Goal: Book appointment/travel/reservation

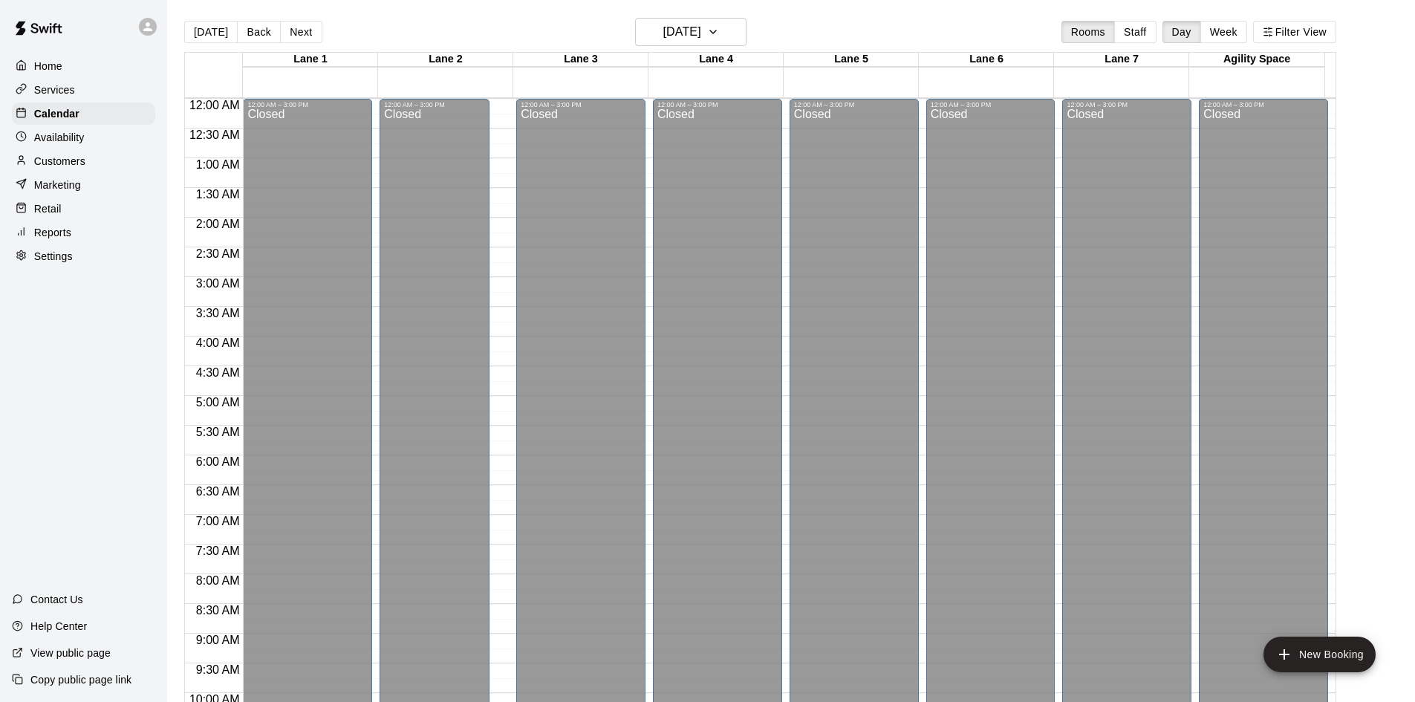
scroll to position [659, 0]
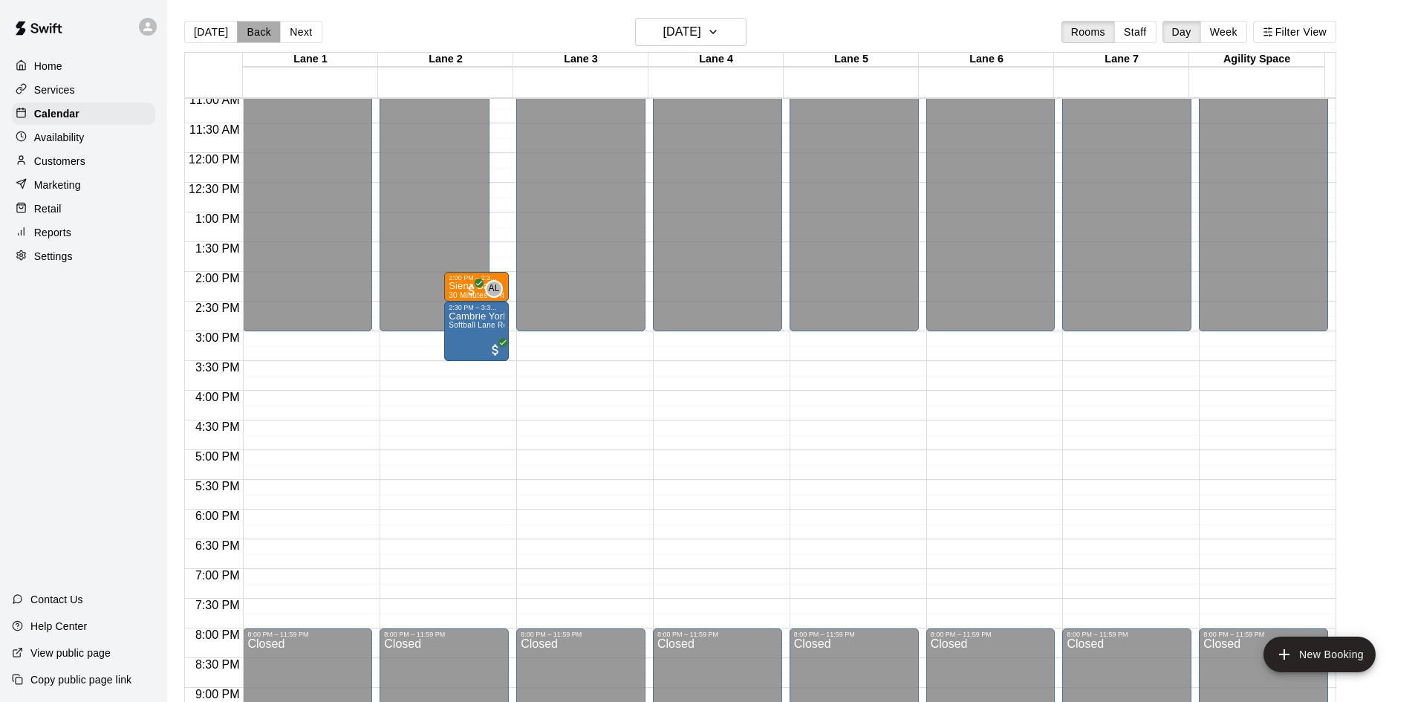
click at [250, 30] on button "Back" at bounding box center [259, 32] width 44 height 22
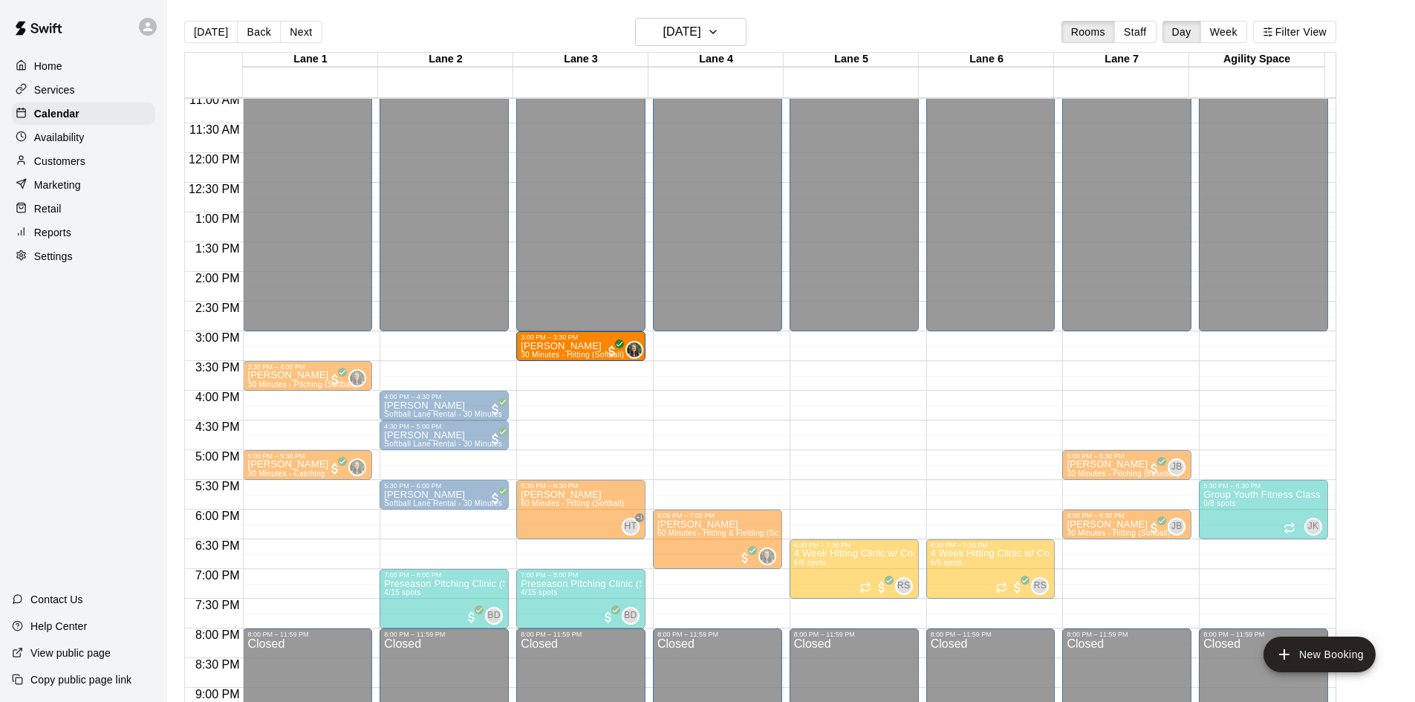
drag, startPoint x: 292, startPoint y: 351, endPoint x: 553, endPoint y: 354, distance: 261.5
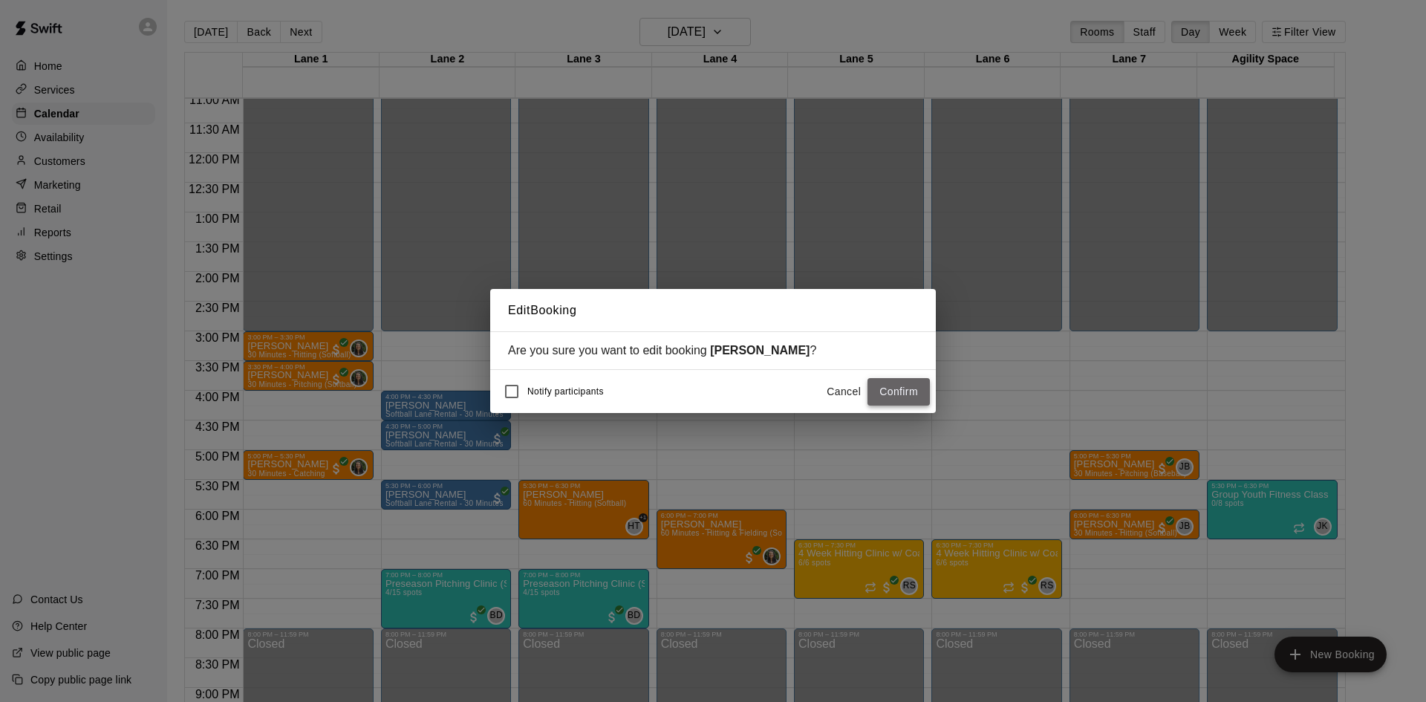
click at [888, 390] on button "Confirm" at bounding box center [899, 391] width 62 height 27
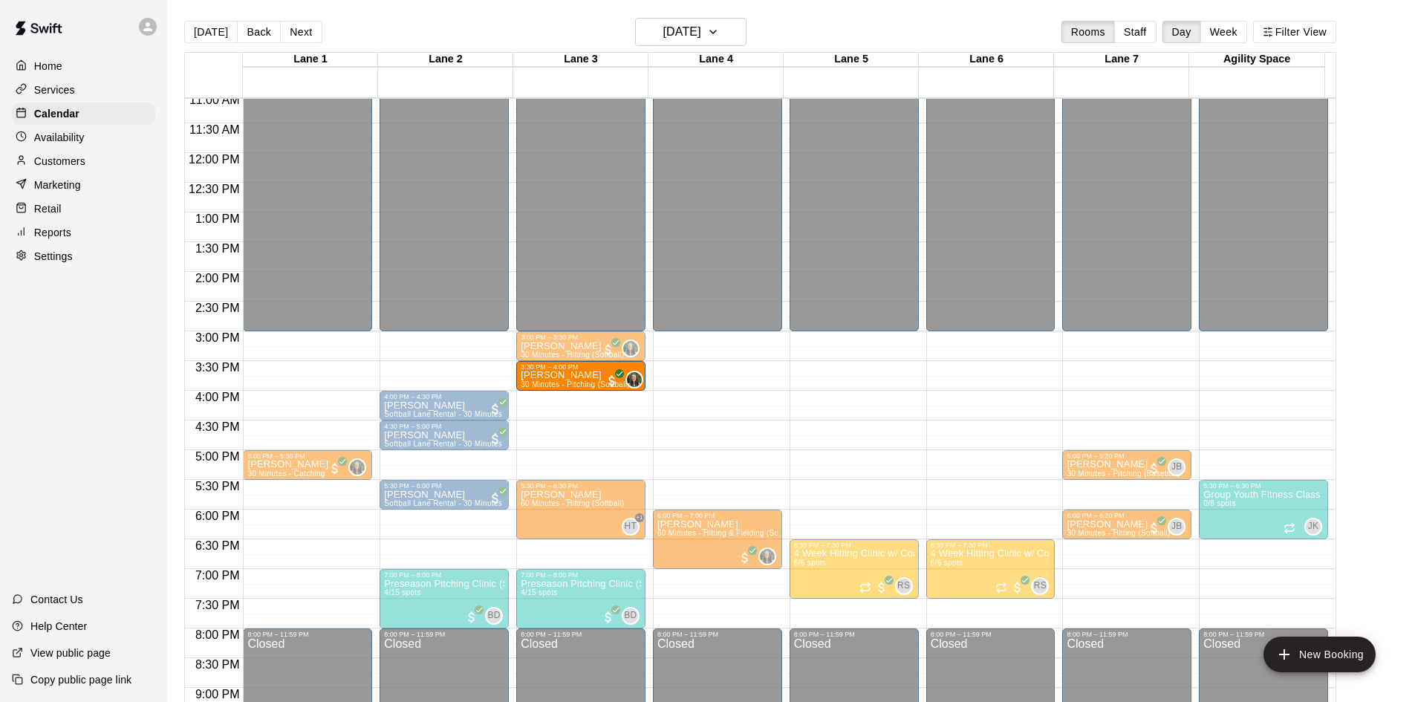
drag, startPoint x: 280, startPoint y: 378, endPoint x: 571, endPoint y: 392, distance: 291.5
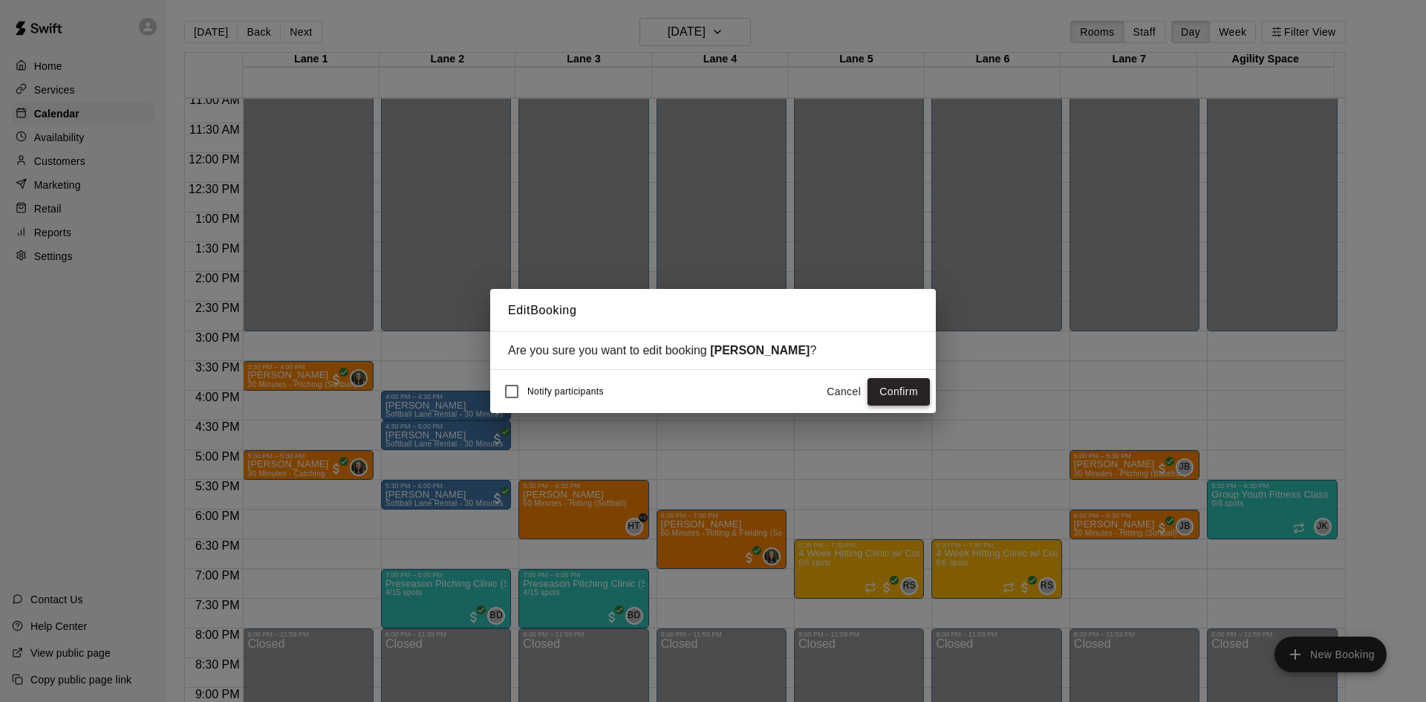
click at [886, 386] on button "Confirm" at bounding box center [899, 391] width 62 height 27
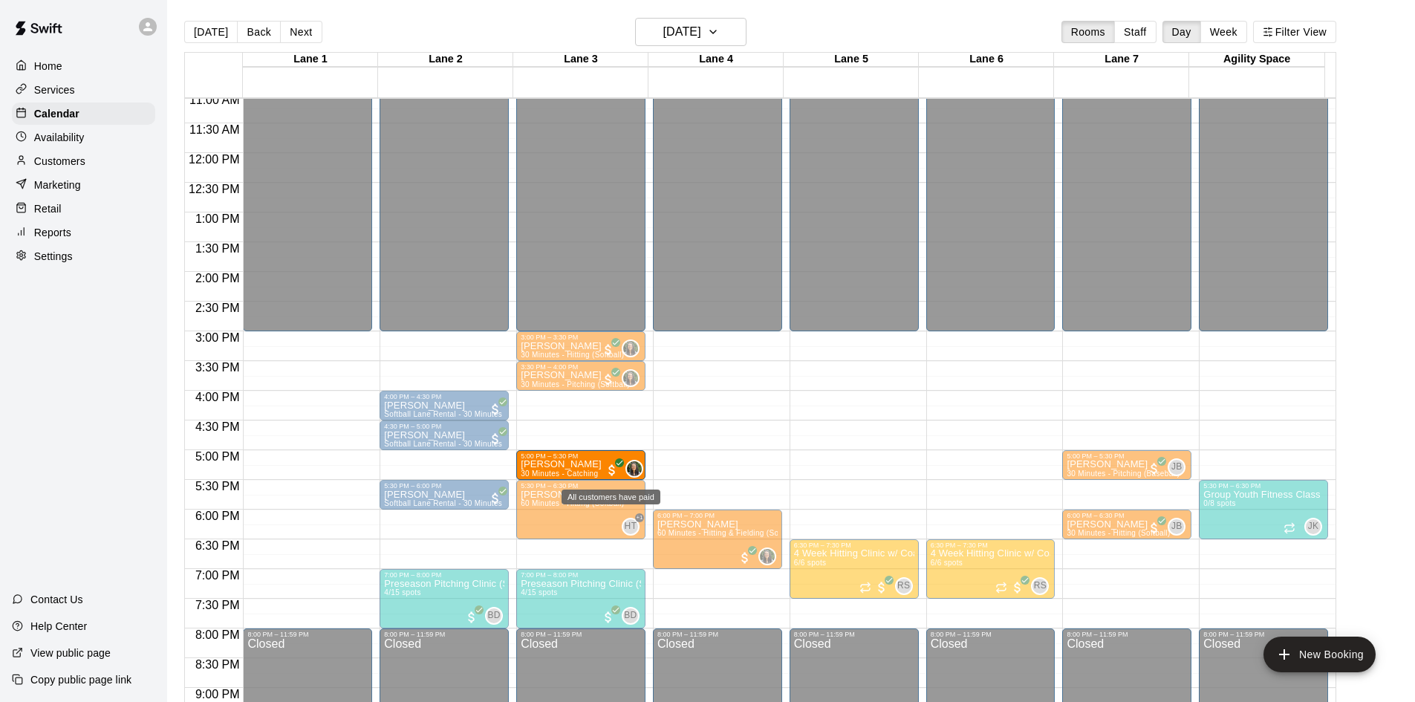
drag, startPoint x: 302, startPoint y: 472, endPoint x: 528, endPoint y: 475, distance: 226.6
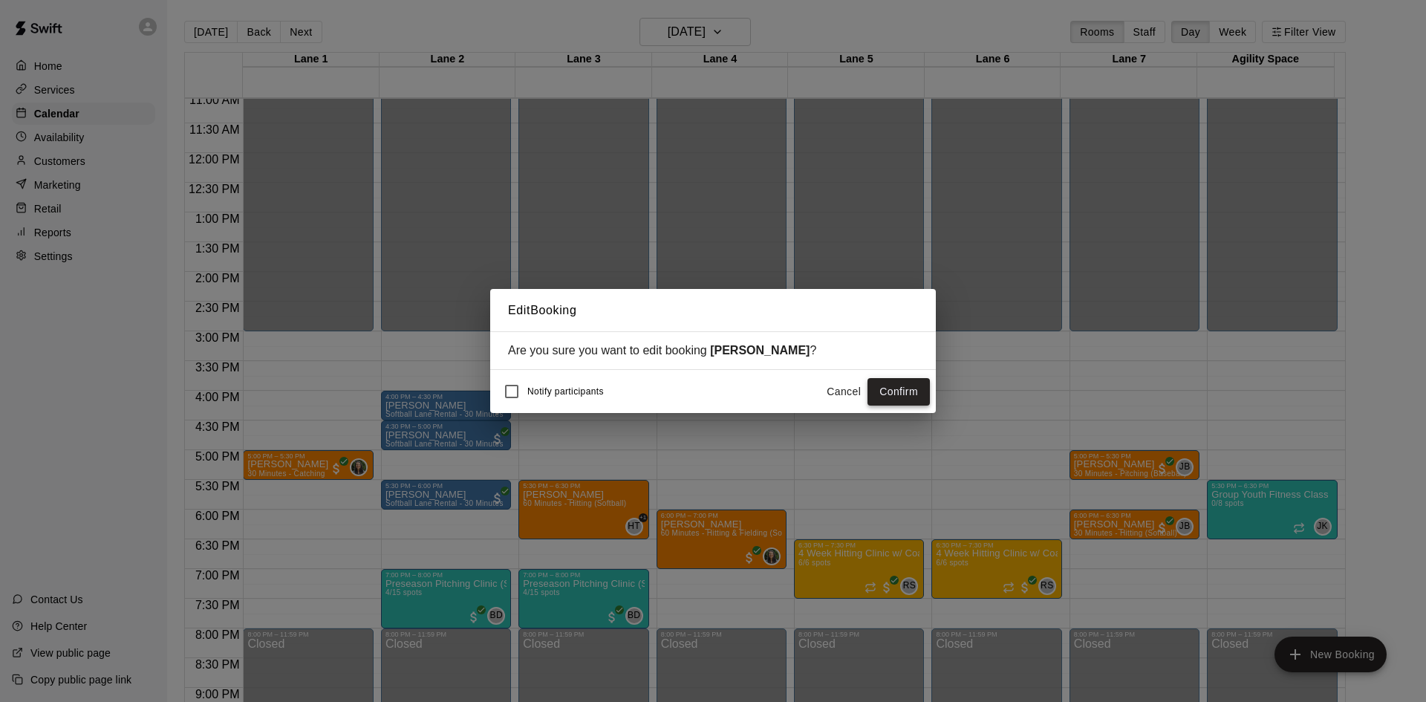
click at [880, 389] on button "Confirm" at bounding box center [899, 391] width 62 height 27
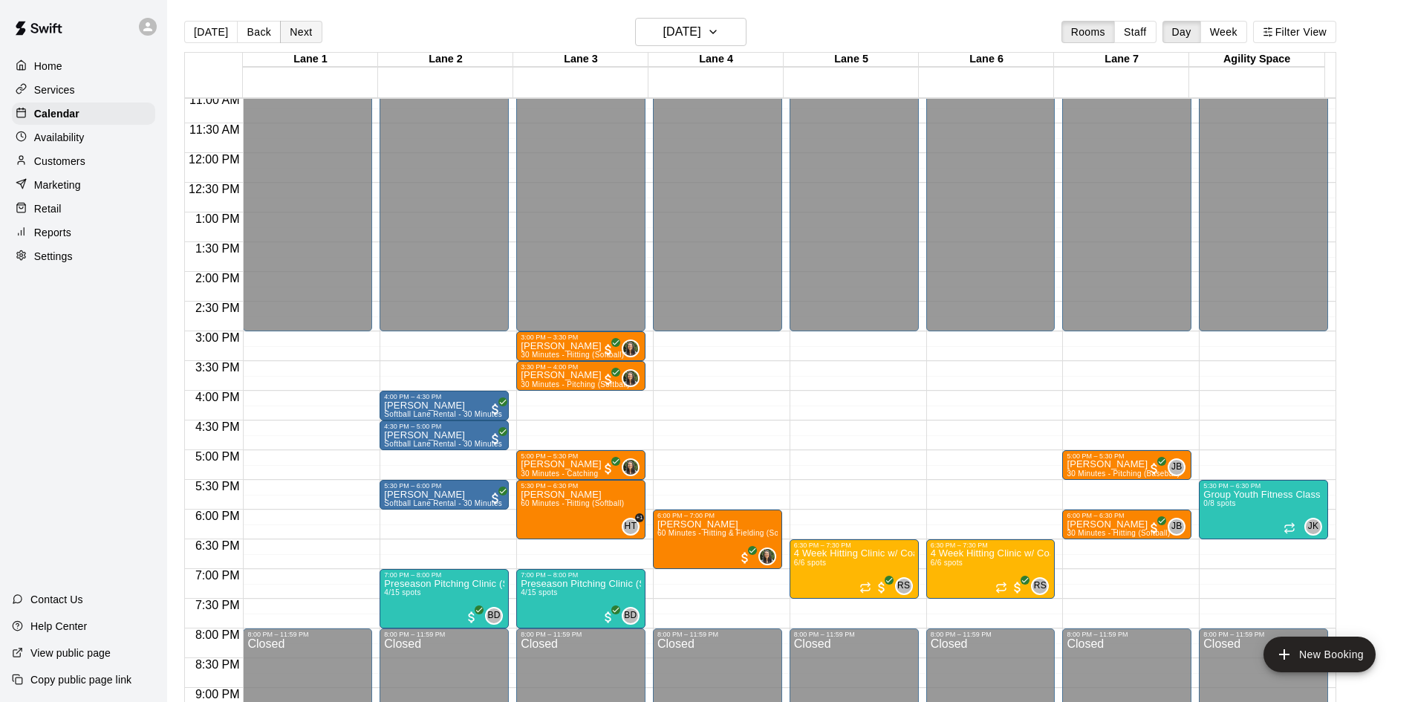
click at [304, 31] on button "Next" at bounding box center [301, 32] width 42 height 22
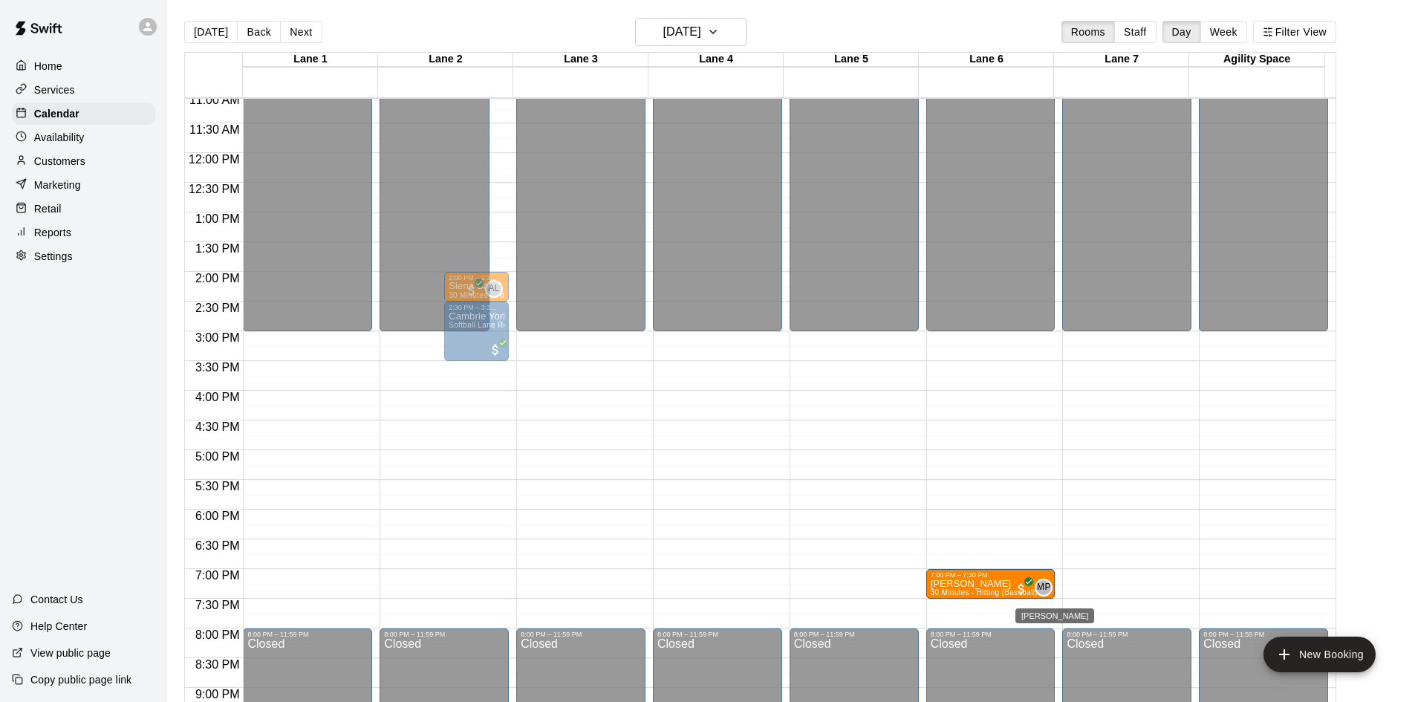
drag, startPoint x: 299, startPoint y: 583, endPoint x: 1040, endPoint y: 591, distance: 740.7
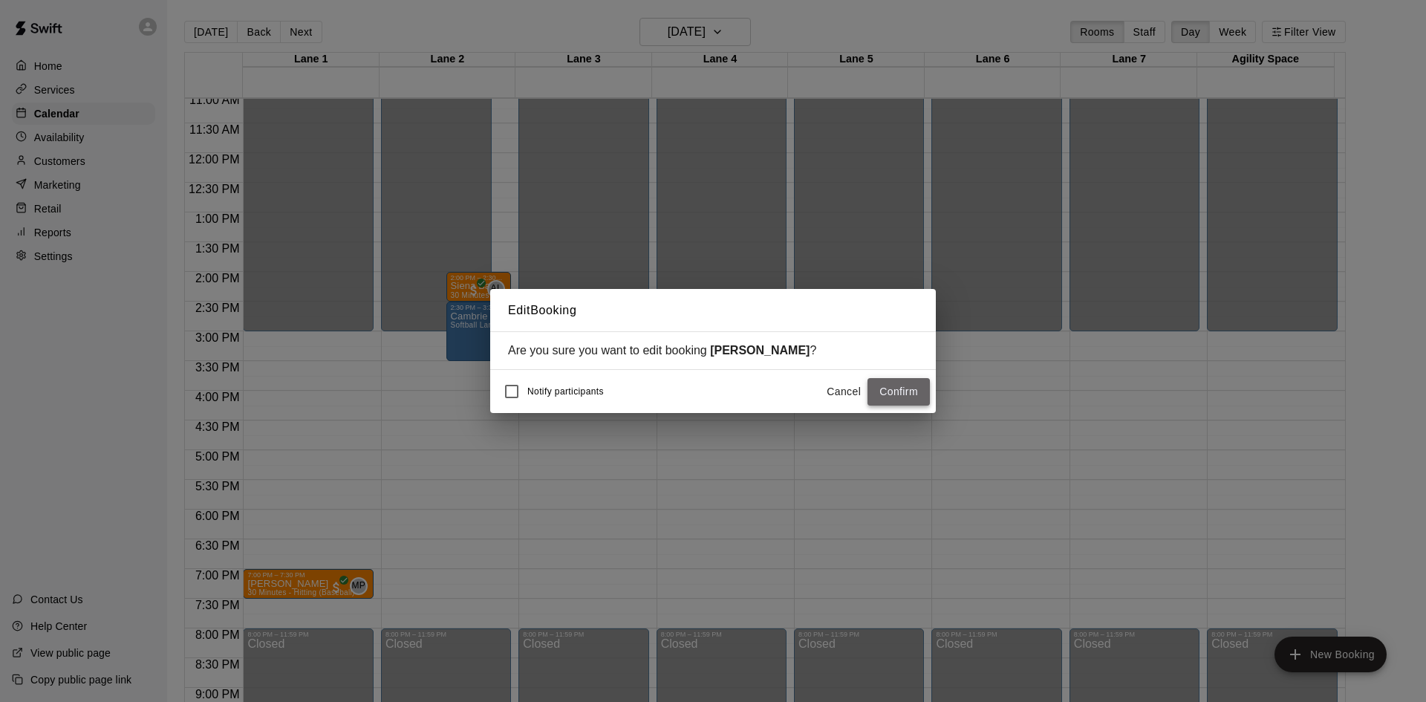
click at [896, 401] on button "Confirm" at bounding box center [899, 391] width 62 height 27
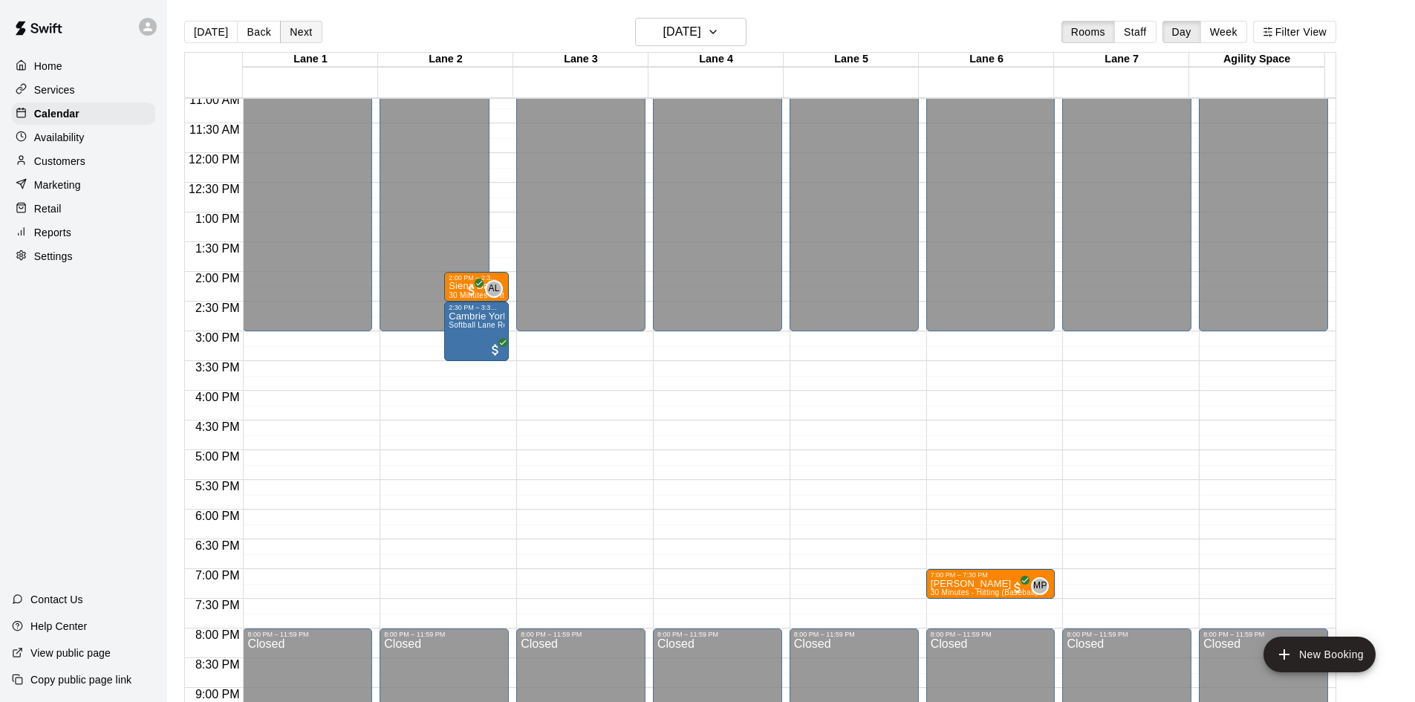
click at [302, 34] on button "Next" at bounding box center [301, 32] width 42 height 22
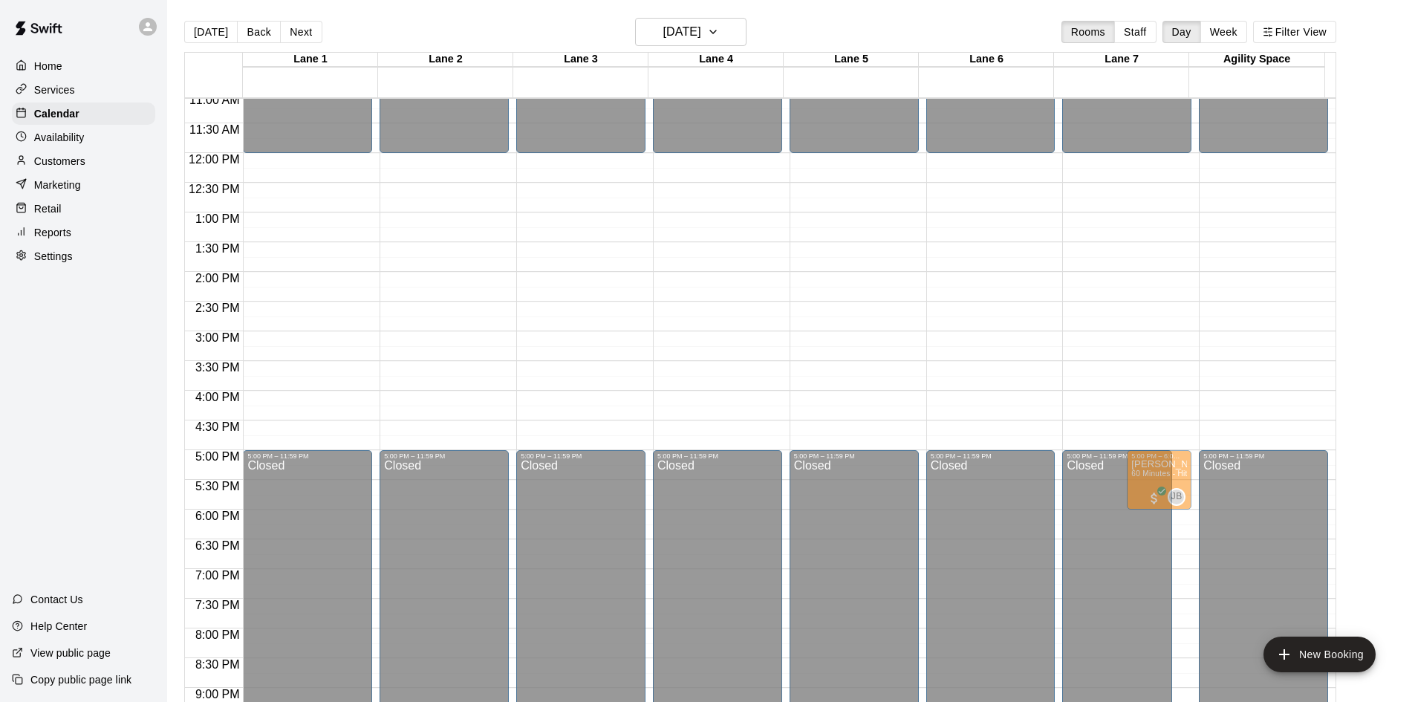
click at [296, 192] on div "[PERSON_NAME] 60 Minutes - Hitting & Fielding (Softball)" at bounding box center [307, 514] width 120 height 702
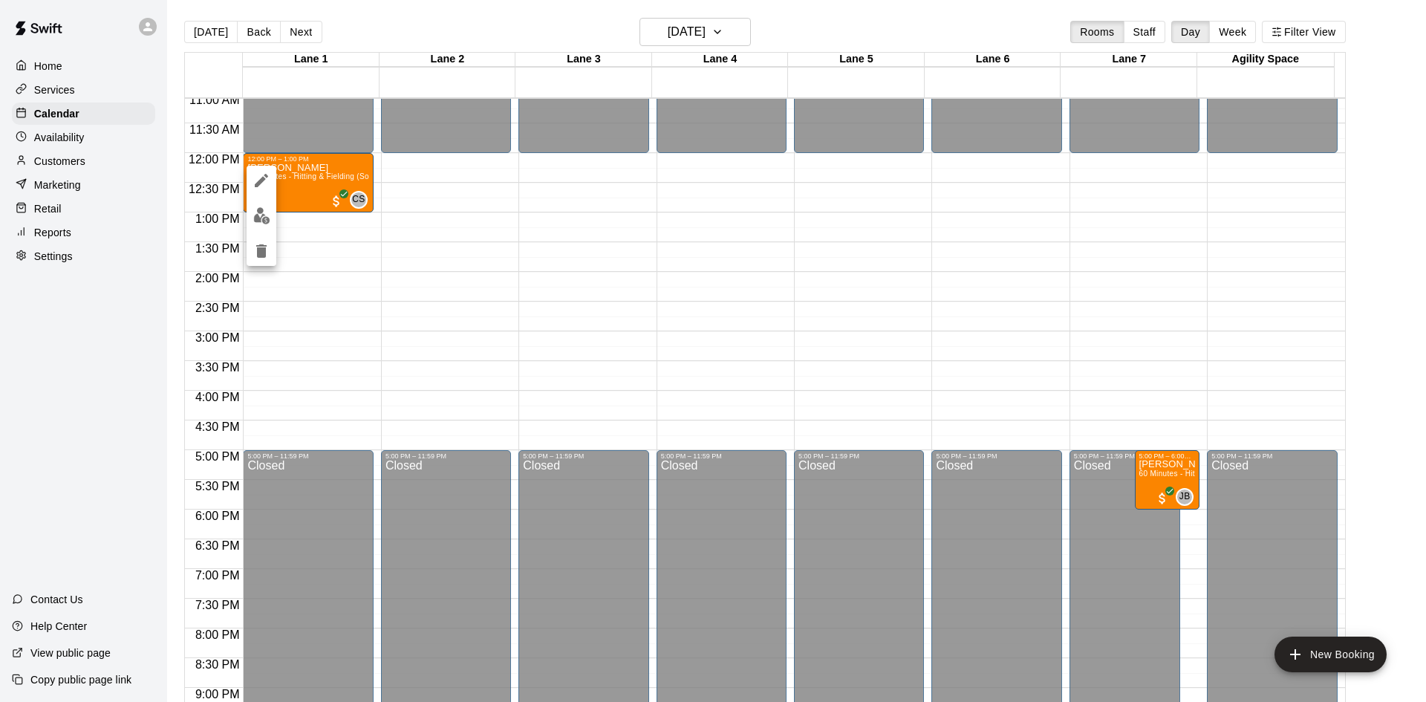
drag, startPoint x: 331, startPoint y: 183, endPoint x: 424, endPoint y: 195, distance: 94.3
click at [424, 195] on div at bounding box center [713, 351] width 1426 height 702
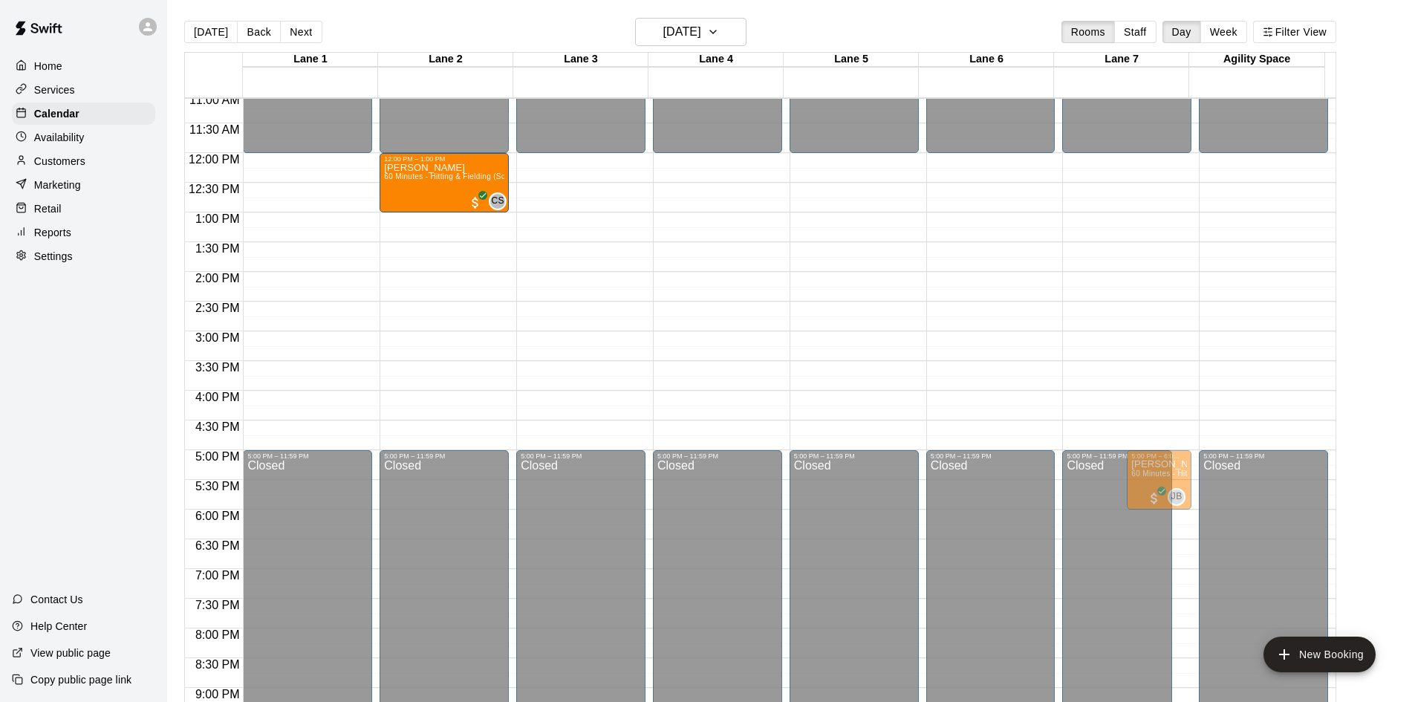
drag, startPoint x: 296, startPoint y: 173, endPoint x: 440, endPoint y: 178, distance: 144.2
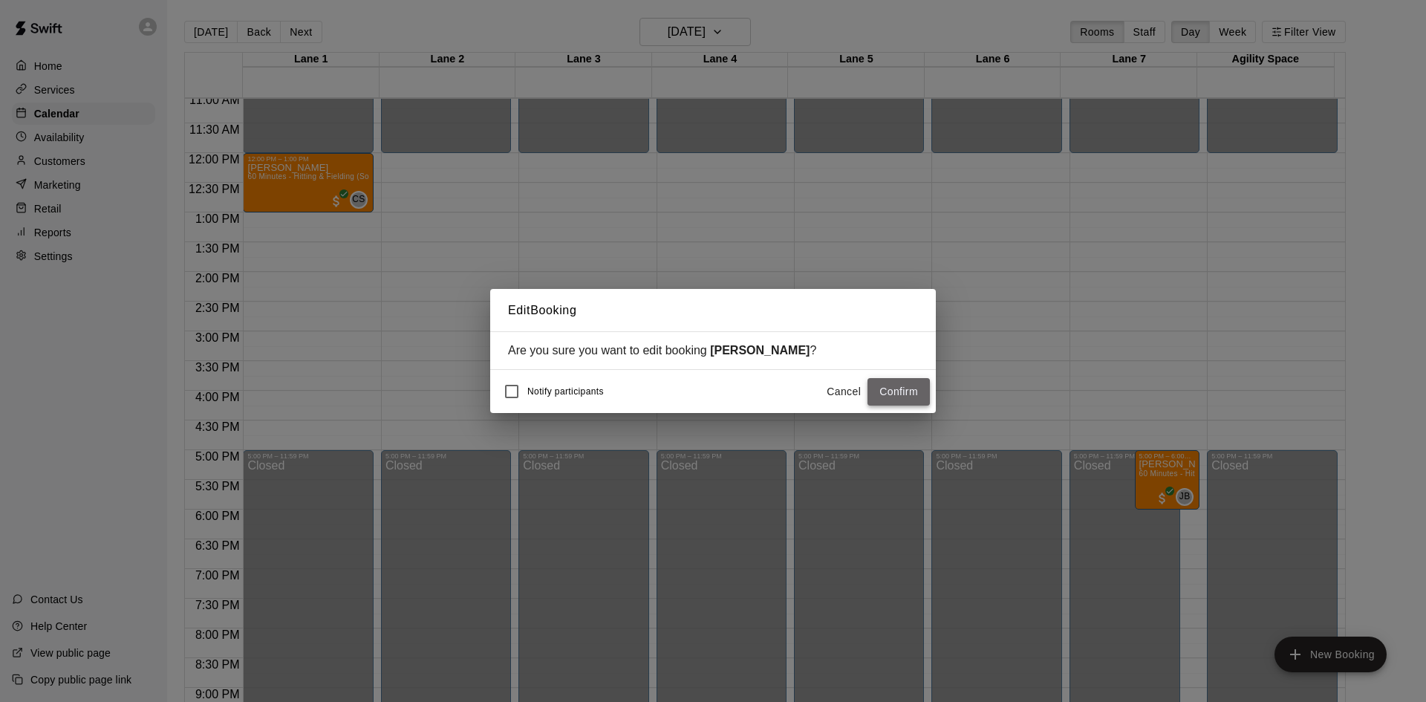
click at [903, 400] on button "Confirm" at bounding box center [899, 391] width 62 height 27
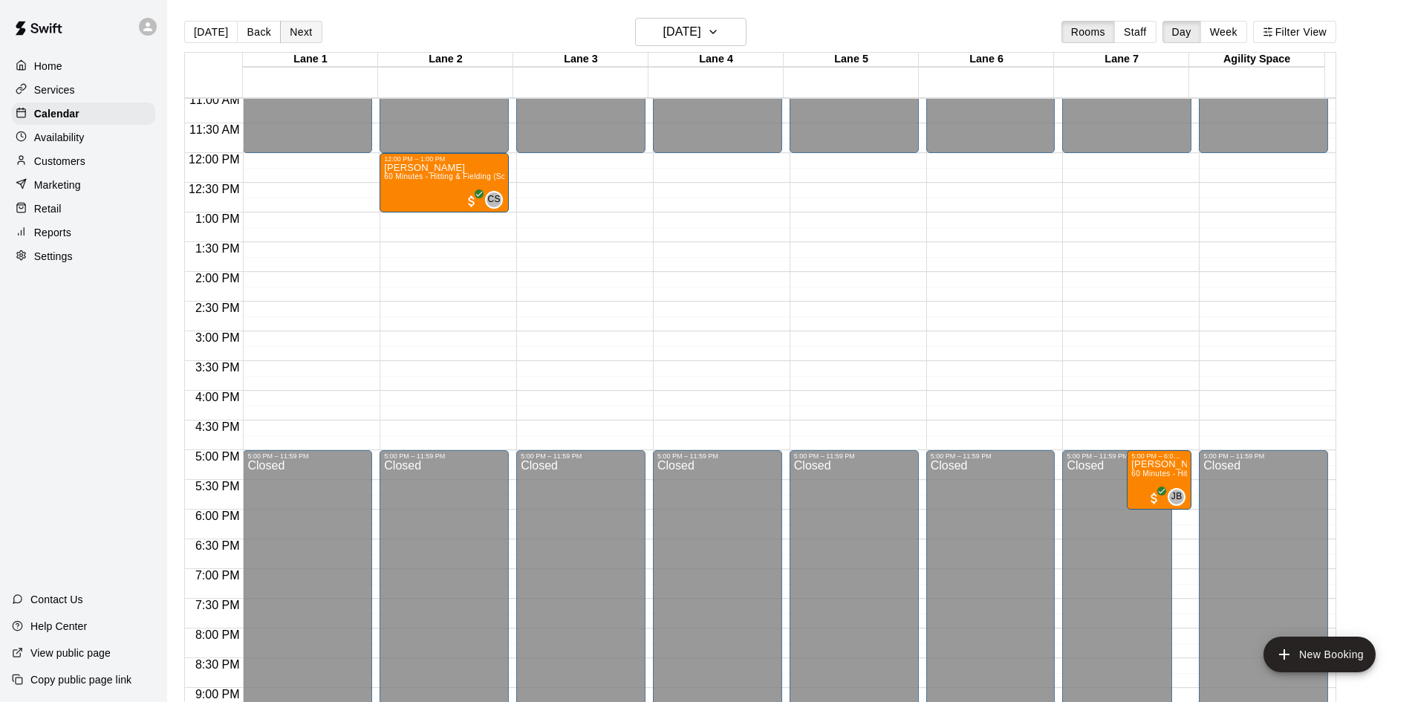
click at [302, 36] on button "Next" at bounding box center [301, 32] width 42 height 22
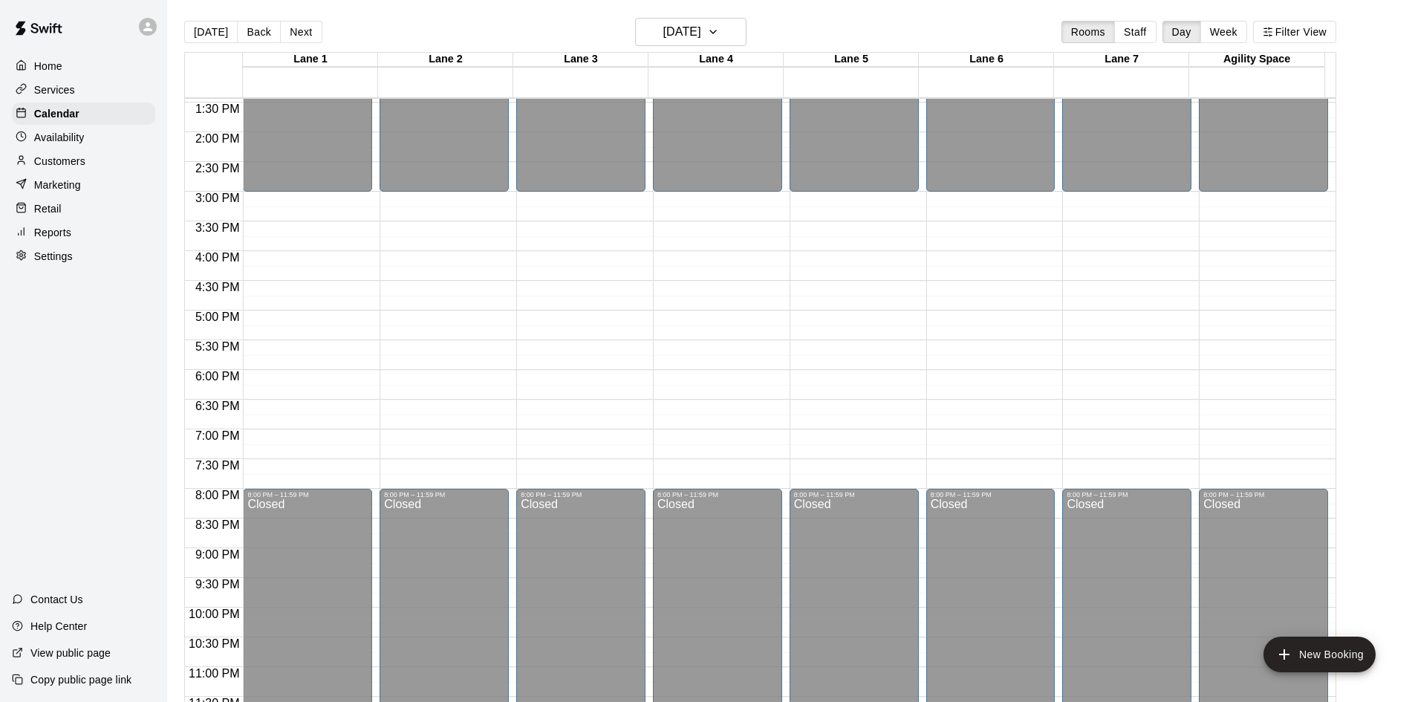
scroll to position [807, 0]
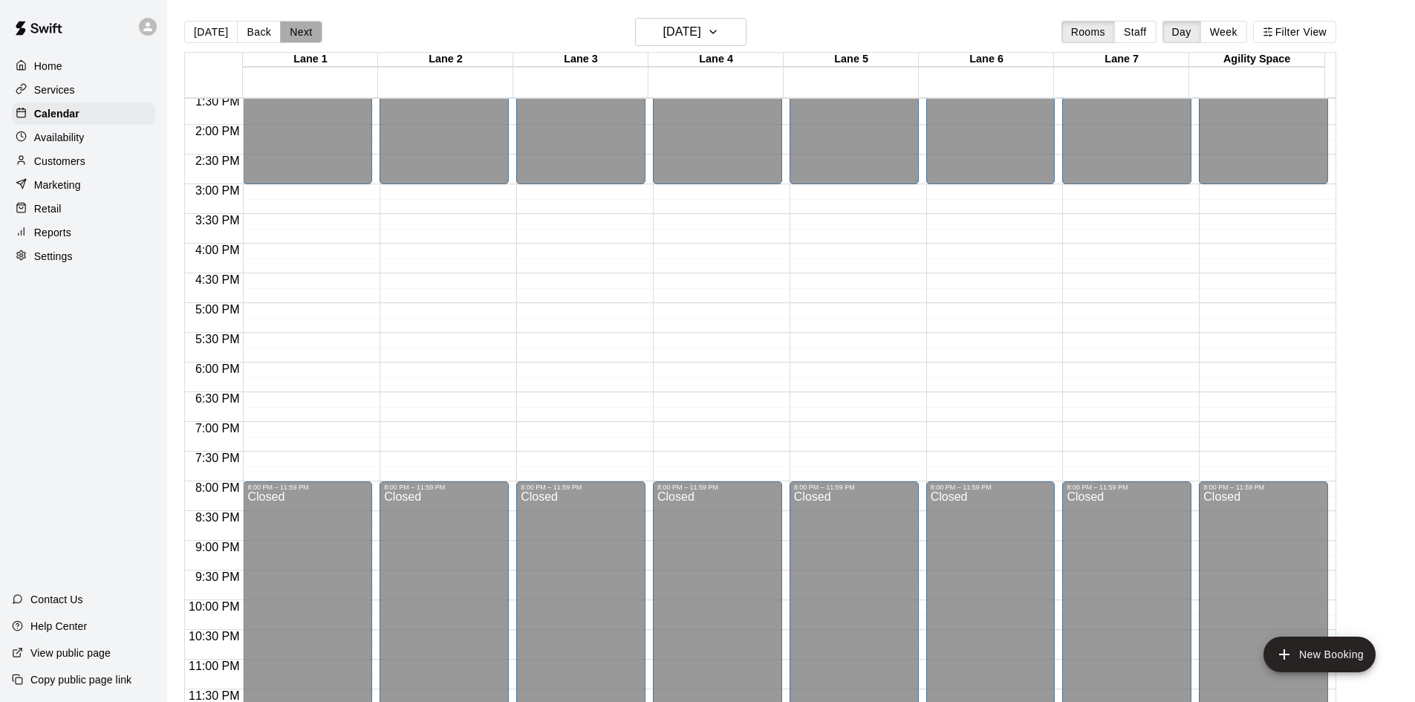
click at [304, 36] on button "Next" at bounding box center [301, 32] width 42 height 22
drag, startPoint x: 316, startPoint y: 318, endPoint x: 380, endPoint y: 325, distance: 65.1
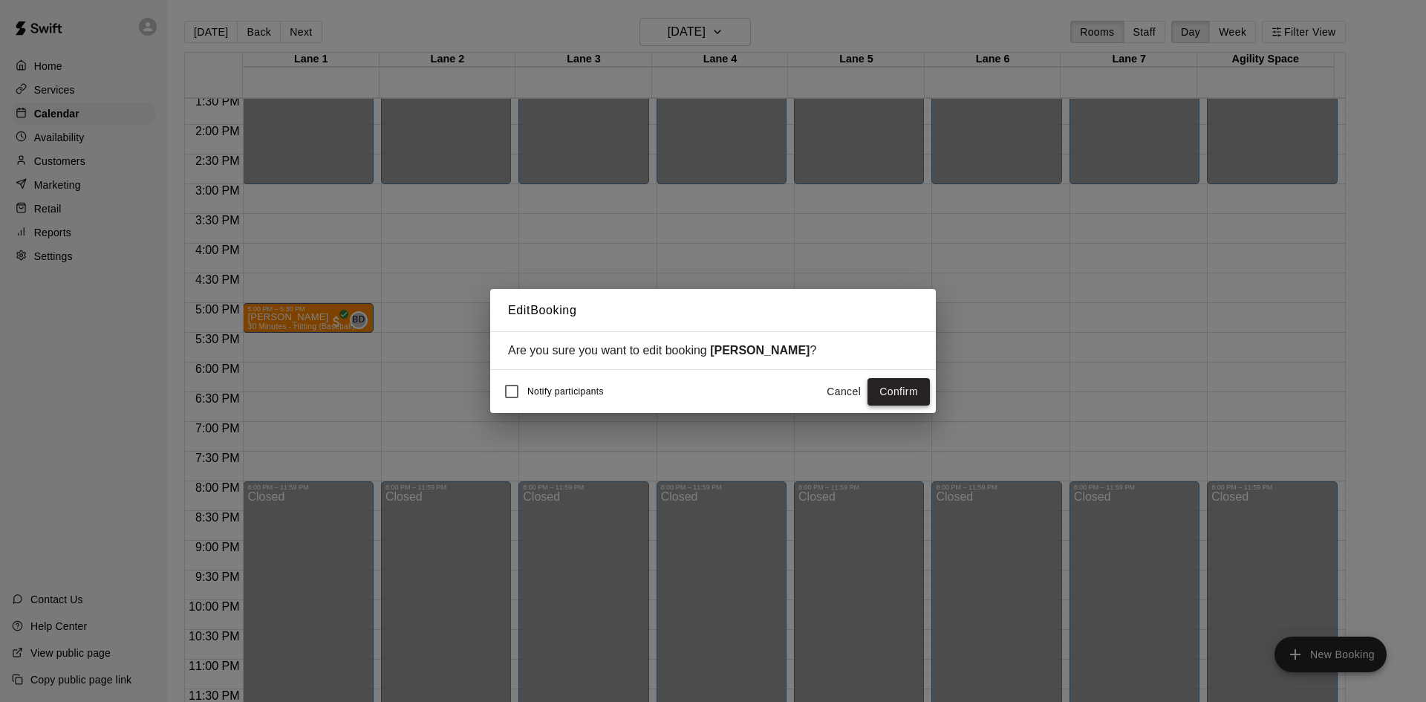
click at [887, 384] on button "Confirm" at bounding box center [899, 391] width 62 height 27
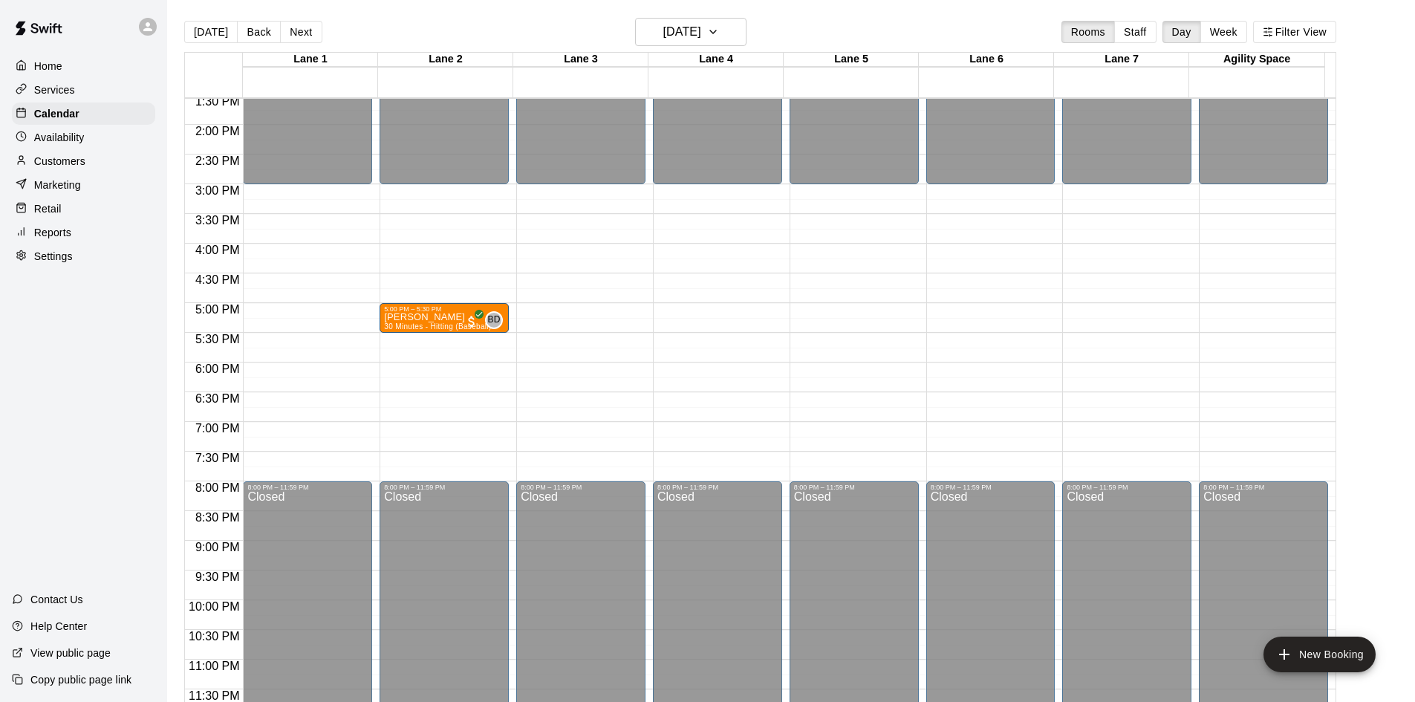
click at [295, 29] on button "Next" at bounding box center [301, 32] width 42 height 22
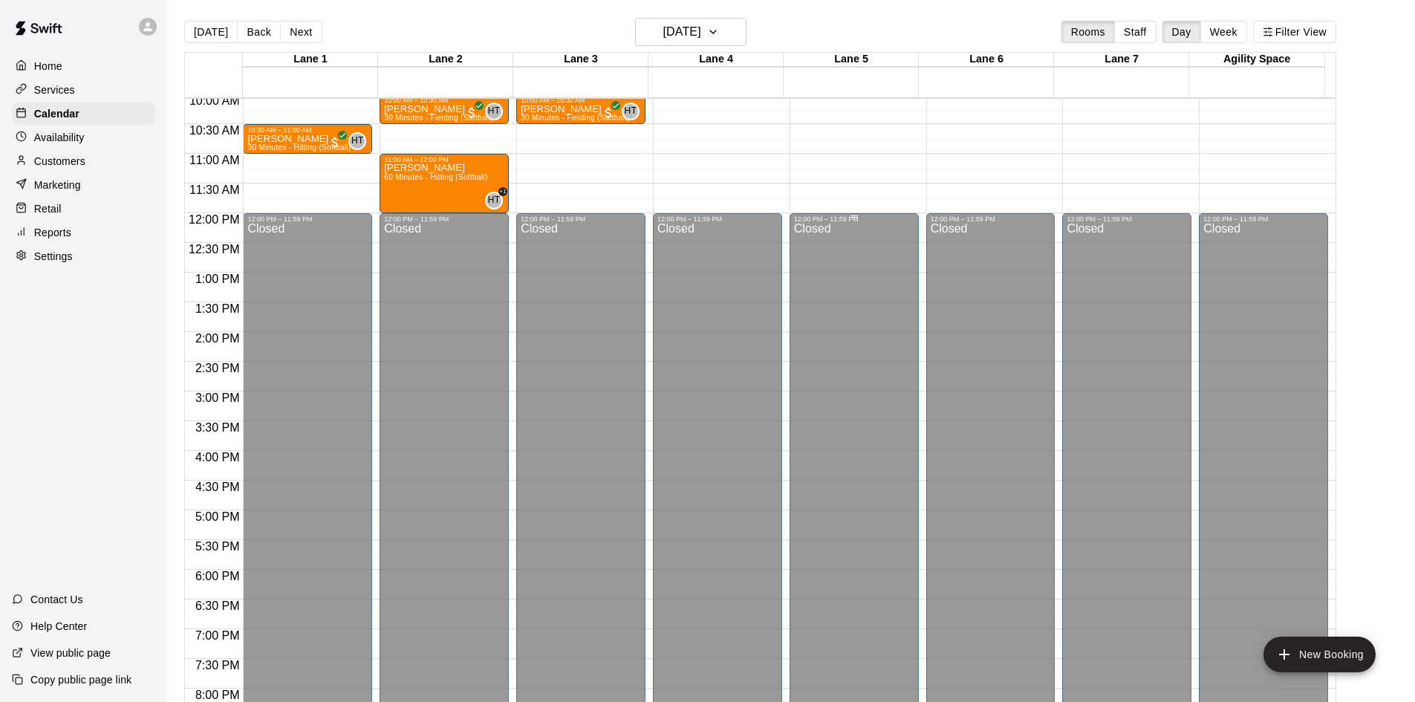
scroll to position [362, 0]
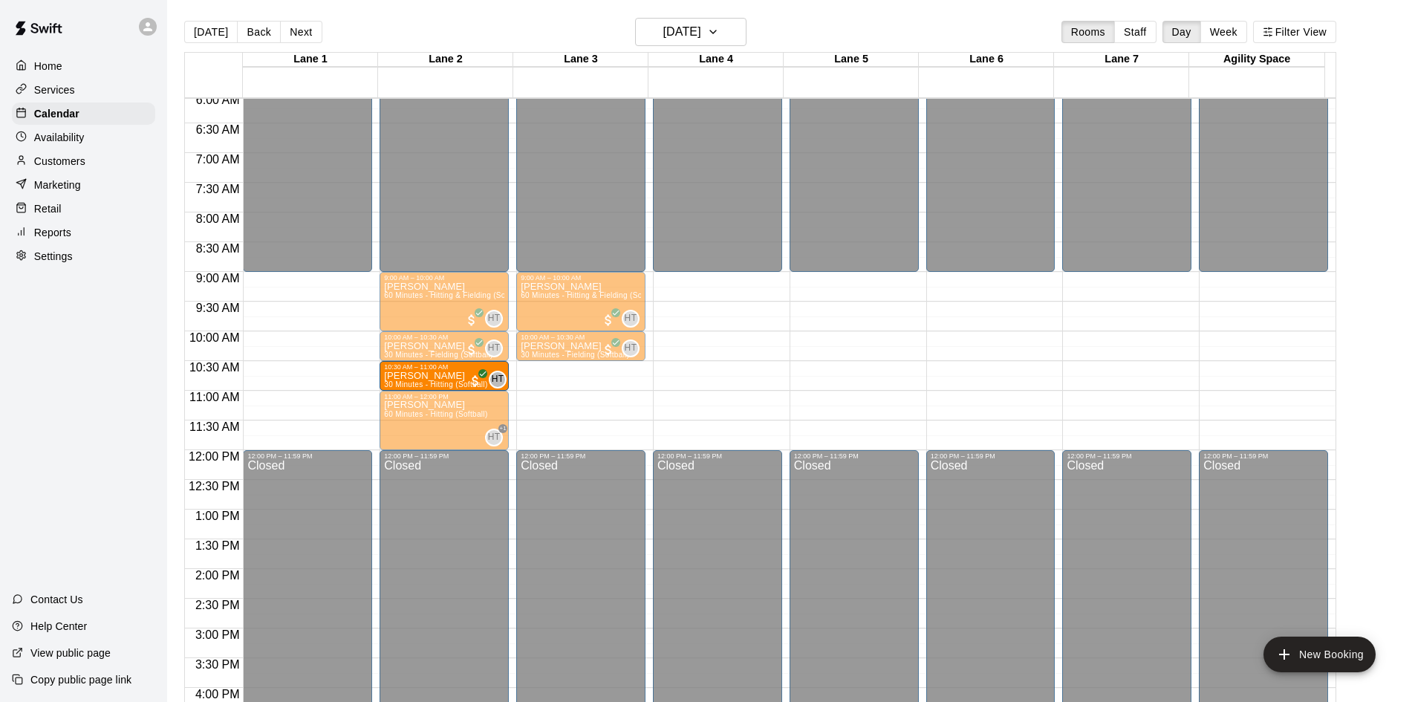
drag, startPoint x: 292, startPoint y: 380, endPoint x: 426, endPoint y: 388, distance: 134.7
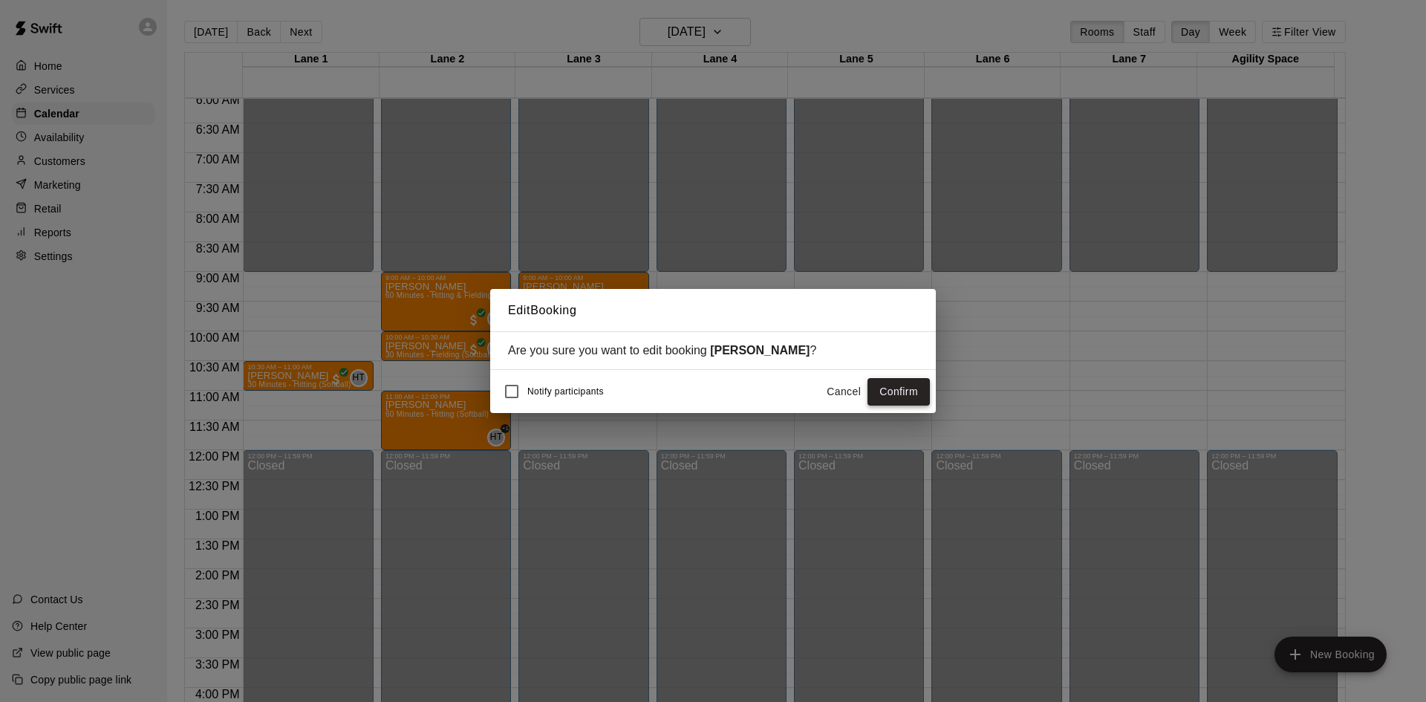
click at [891, 388] on button "Confirm" at bounding box center [899, 391] width 62 height 27
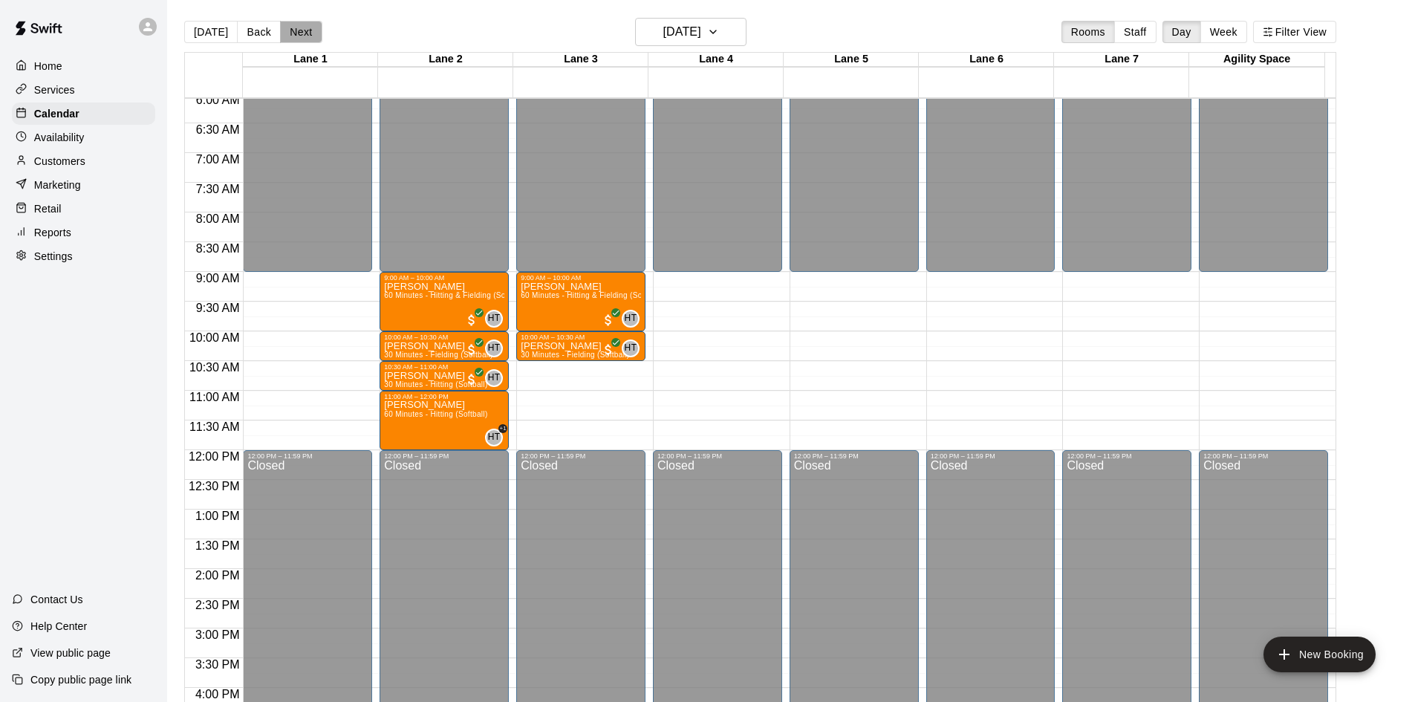
click at [302, 33] on button "Next" at bounding box center [301, 32] width 42 height 22
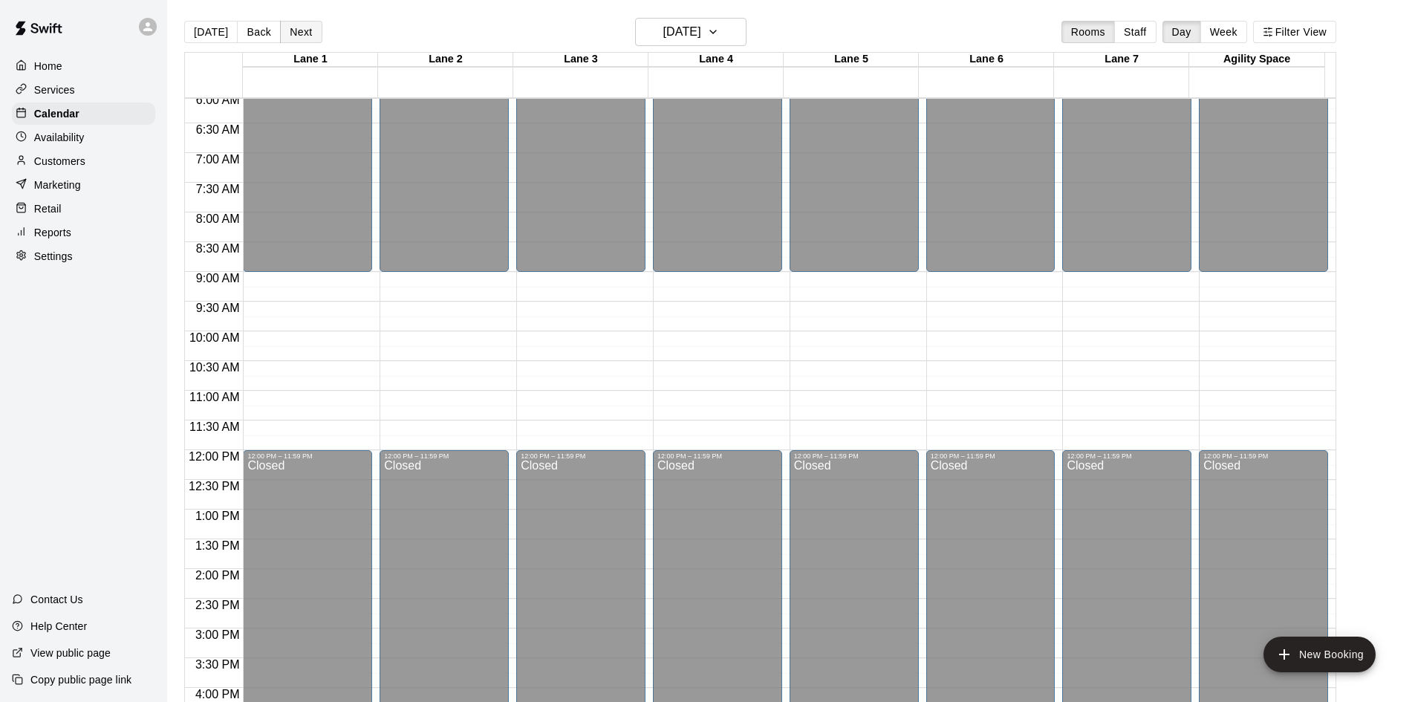
click at [302, 33] on button "Next" at bounding box center [301, 32] width 42 height 22
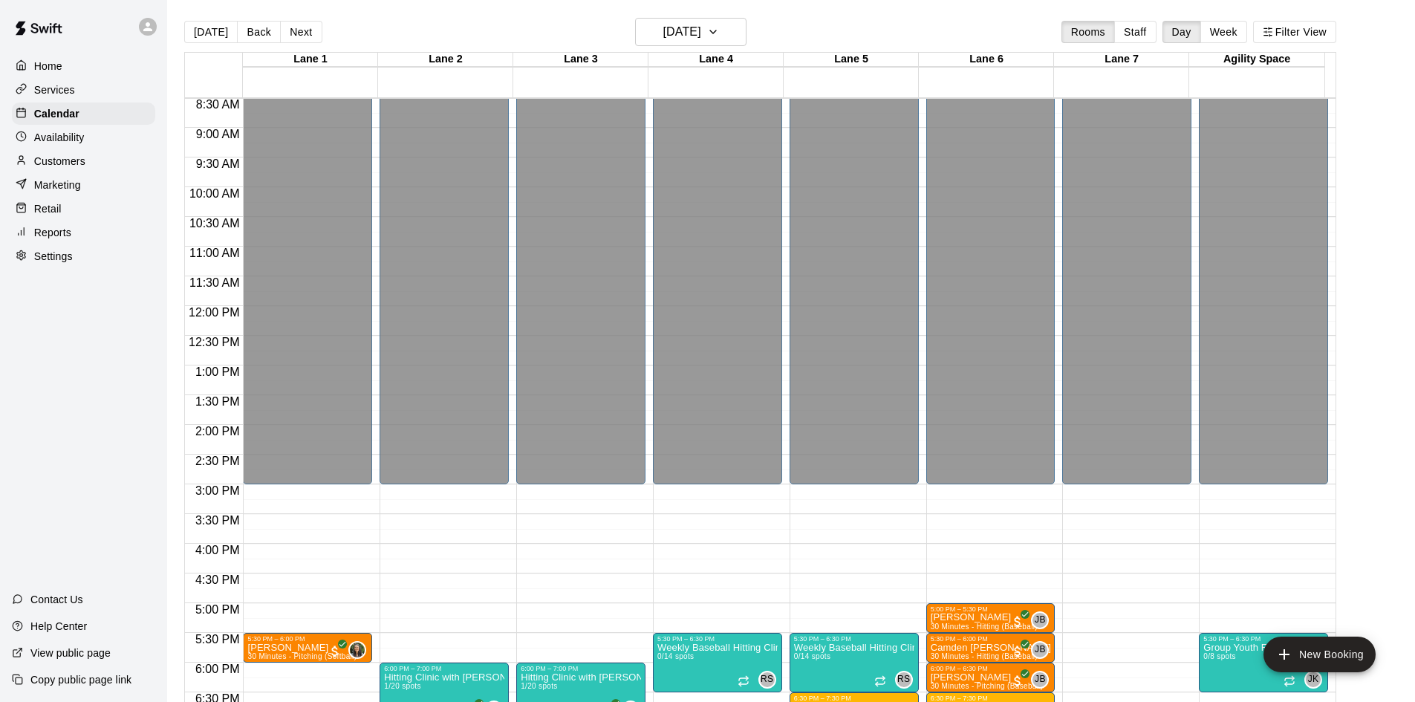
scroll to position [733, 0]
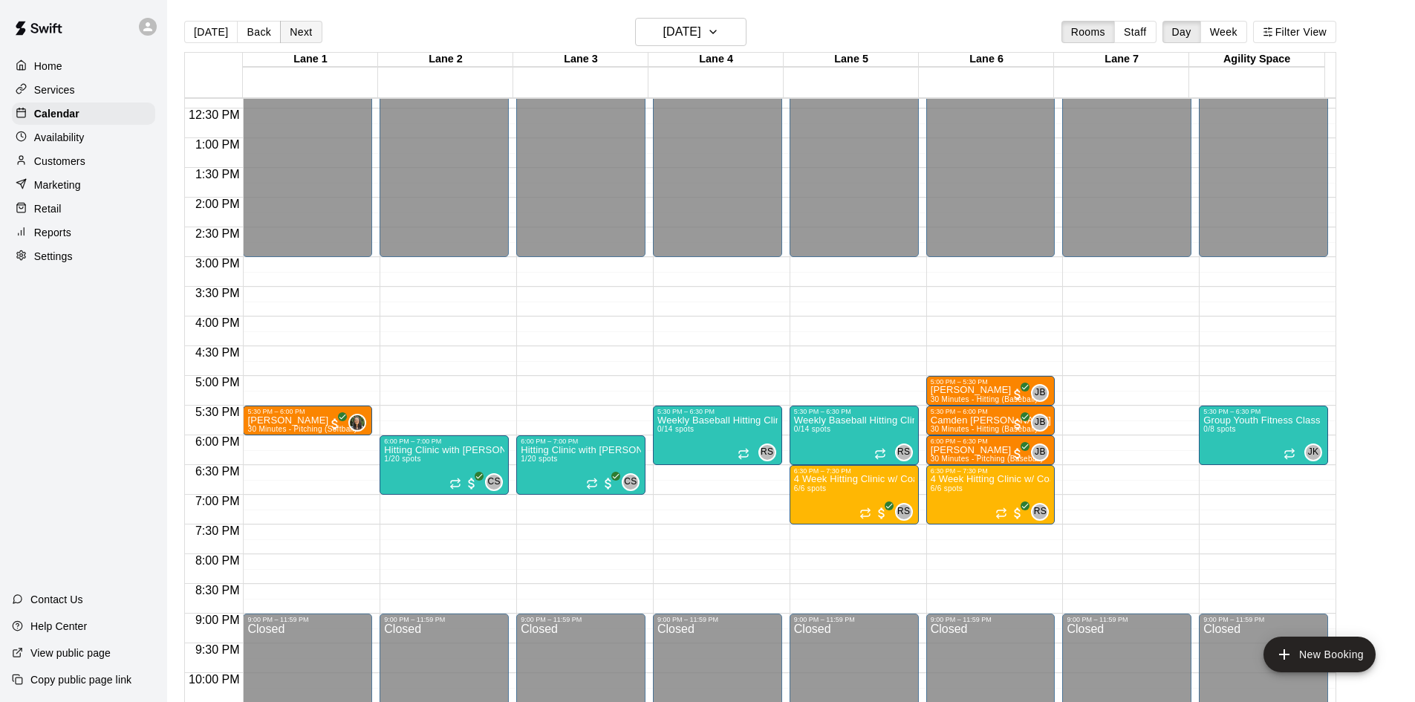
click at [297, 25] on button "Next" at bounding box center [301, 32] width 42 height 22
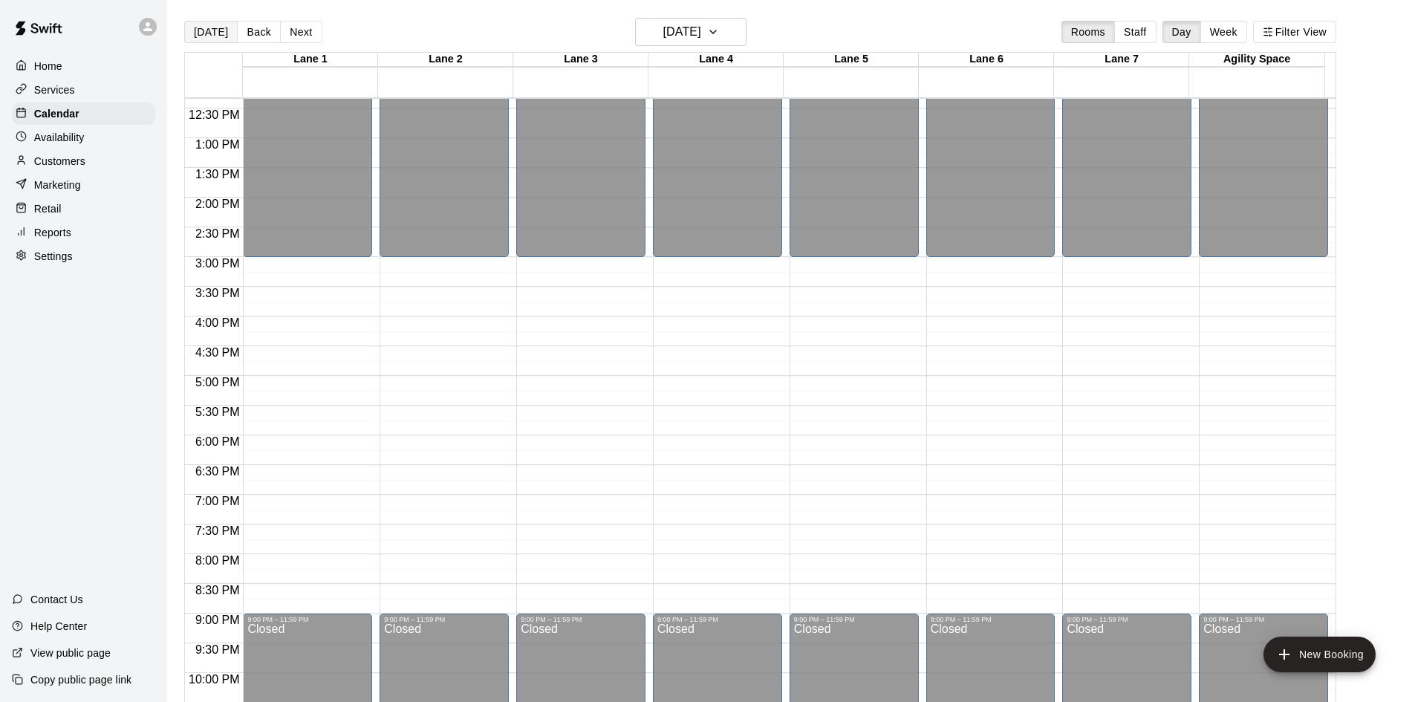
click at [200, 37] on button "[DATE]" at bounding box center [210, 32] width 53 height 22
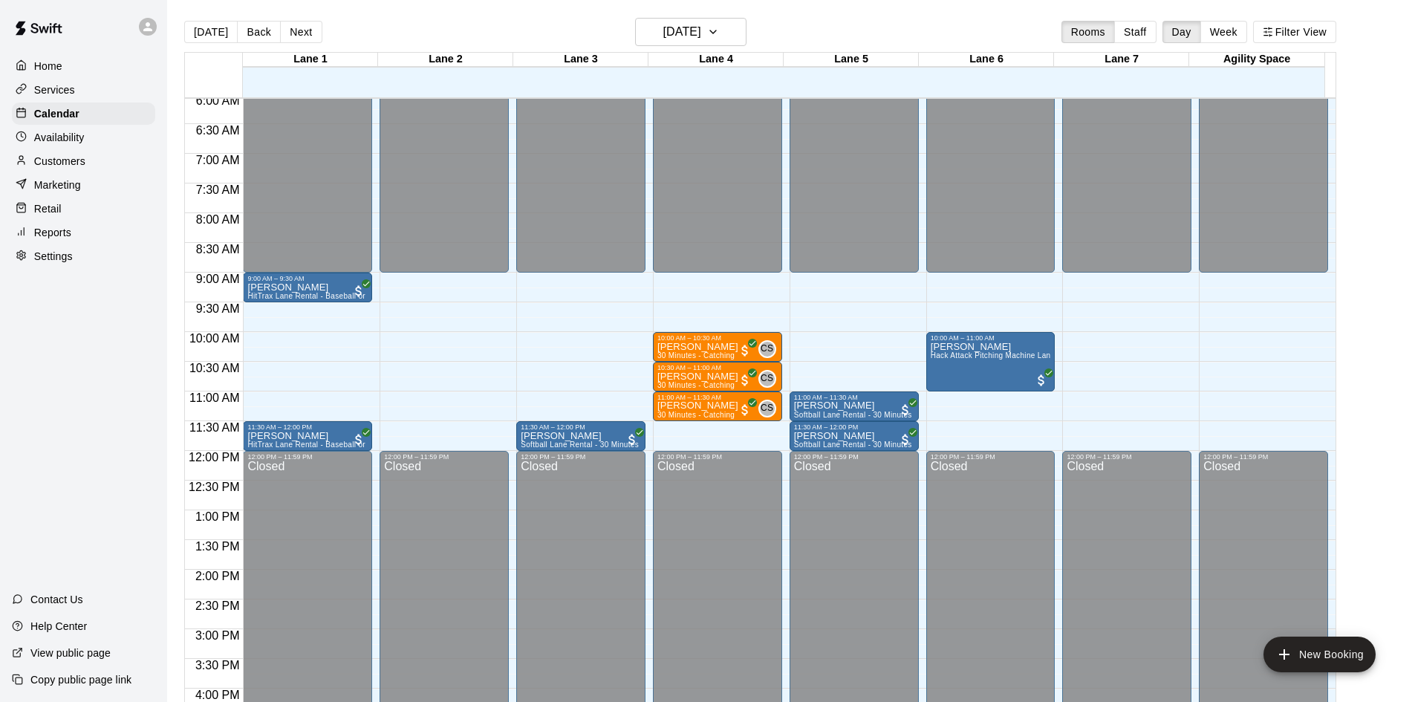
scroll to position [362, 0]
